Goal: Subscribe to service/newsletter

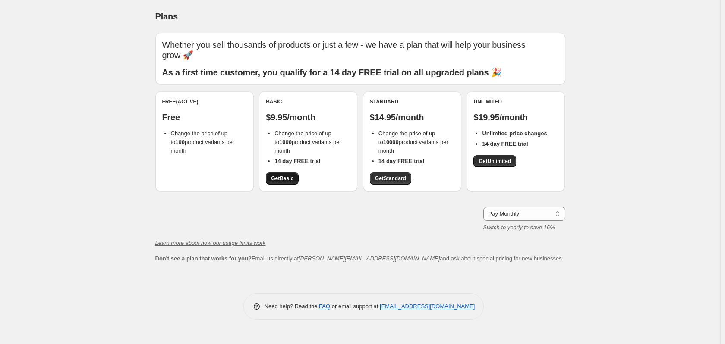
click at [290, 178] on span "Get Basic" at bounding box center [282, 178] width 22 height 7
